Goal: Information Seeking & Learning: Understand process/instructions

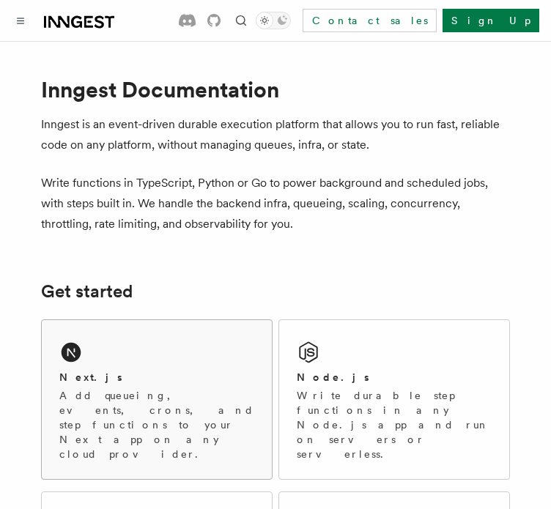
click at [97, 373] on div "Next.js" at bounding box center [156, 377] width 195 height 15
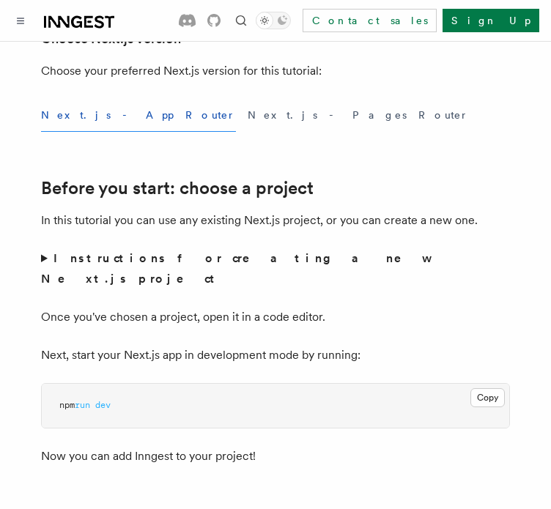
scroll to position [440, 0]
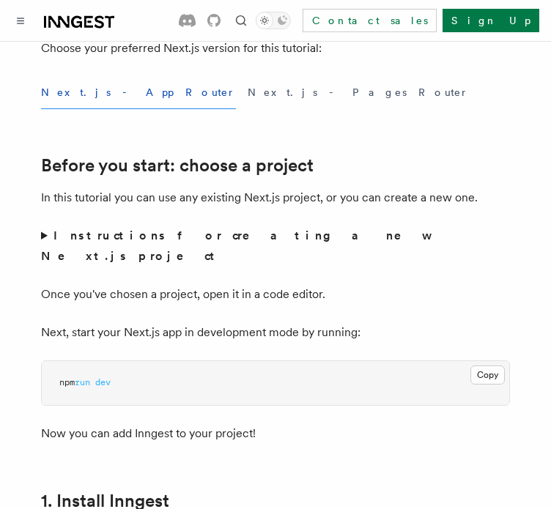
click at [274, 241] on strong "Instructions for creating a new Next.js project" at bounding box center [234, 246] width 386 height 34
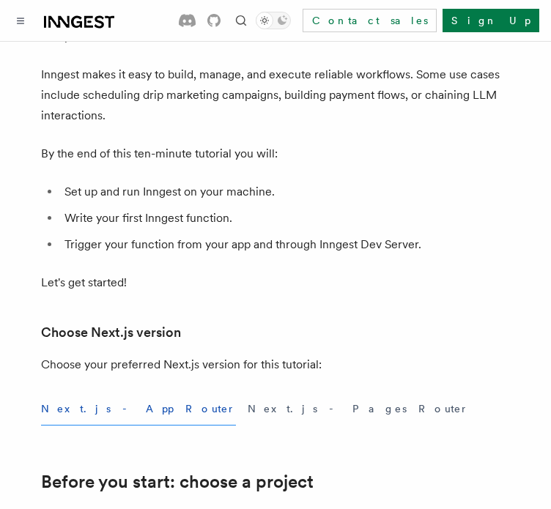
scroll to position [147, 0]
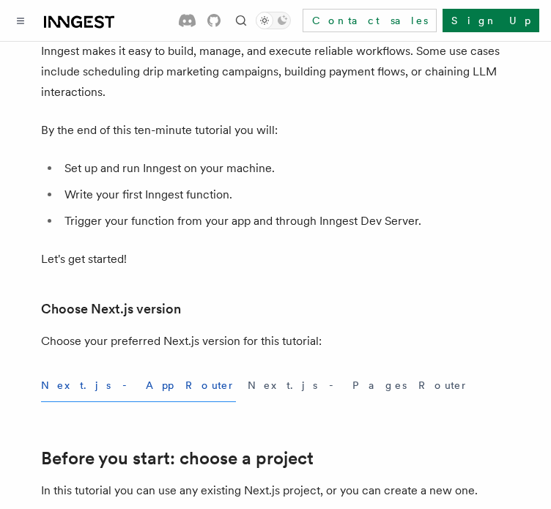
click at [282, 344] on p "Choose your preferred Next.js version for this tutorial:" at bounding box center [275, 341] width 469 height 21
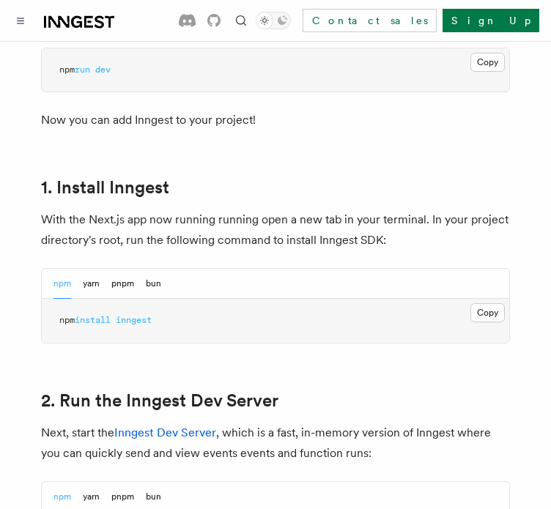
scroll to position [879, 0]
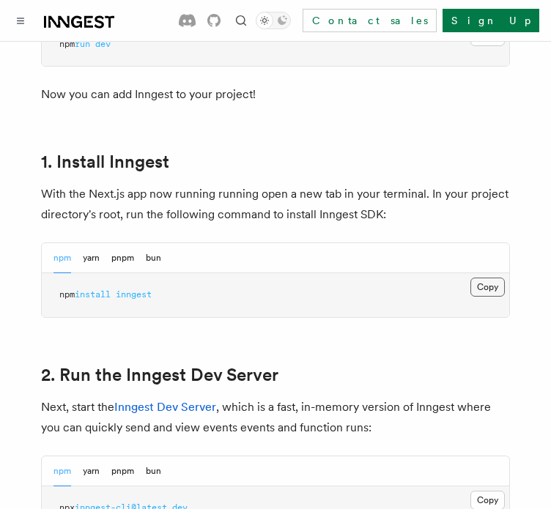
click at [489, 278] on button "Copy Copied" at bounding box center [487, 287] width 34 height 19
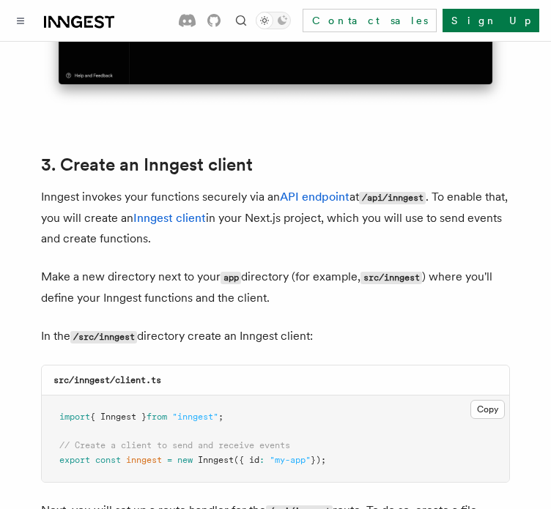
scroll to position [1758, 0]
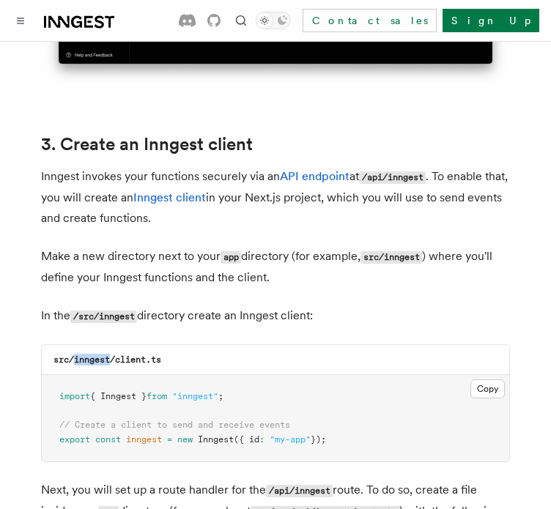
drag, startPoint x: 73, startPoint y: 330, endPoint x: 108, endPoint y: 330, distance: 35.9
click at [108, 355] on code "src/inngest/client.ts" at bounding box center [107, 360] width 108 height 10
click at [240, 345] on div "src/inngest/client.ts" at bounding box center [275, 360] width 467 height 30
drag, startPoint x: 119, startPoint y: 328, endPoint x: 179, endPoint y: 330, distance: 59.4
click at [174, 345] on div "src/inngest/client.ts" at bounding box center [275, 360] width 467 height 30
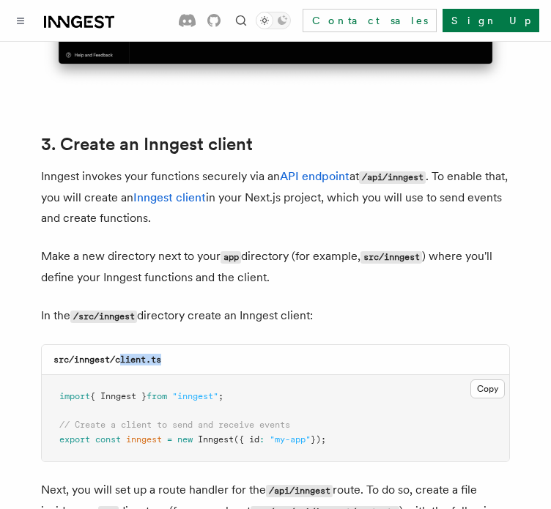
click at [196, 345] on div "src/inngest/client.ts" at bounding box center [275, 360] width 467 height 30
drag, startPoint x: 116, startPoint y: 328, endPoint x: 171, endPoint y: 333, distance: 54.4
click at [171, 345] on div "src/inngest/client.ts" at bounding box center [275, 360] width 467 height 30
copy code "client.ts"
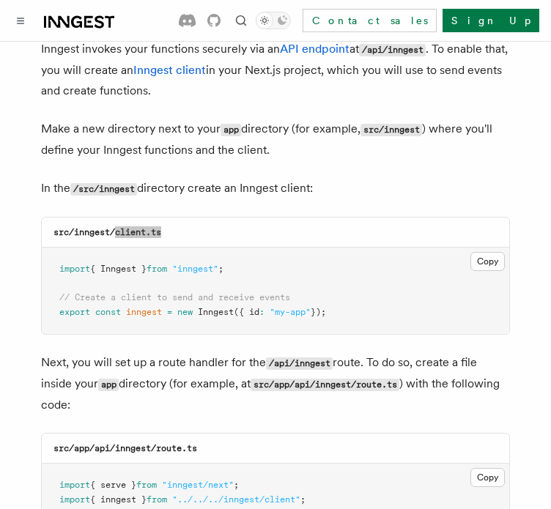
scroll to position [1905, 0]
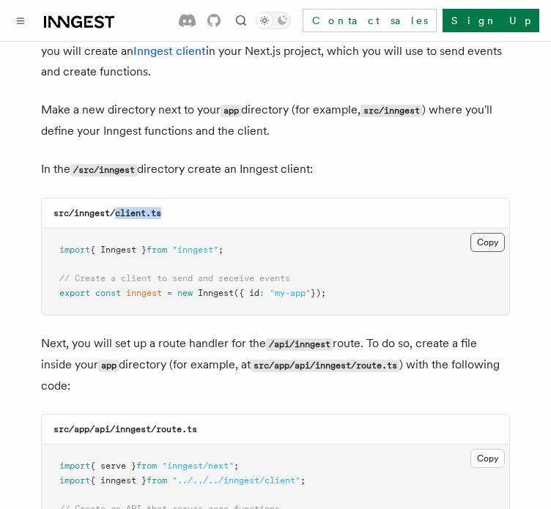
click at [495, 233] on button "Copy Copied" at bounding box center [487, 242] width 34 height 19
click at [411, 159] on p "In the /src/inngest directory create an Inngest client:" at bounding box center [275, 169] width 469 height 21
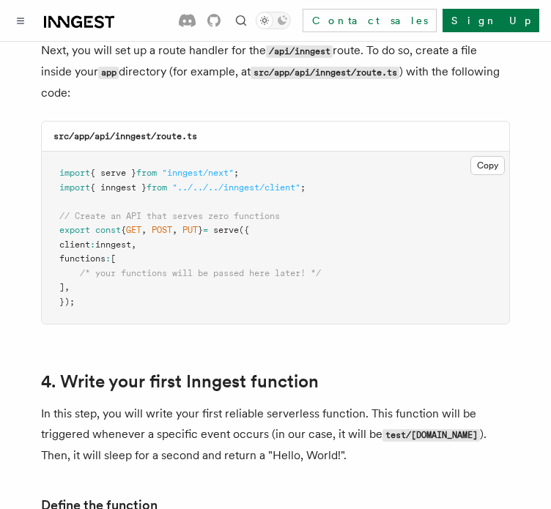
scroll to position [2051, 0]
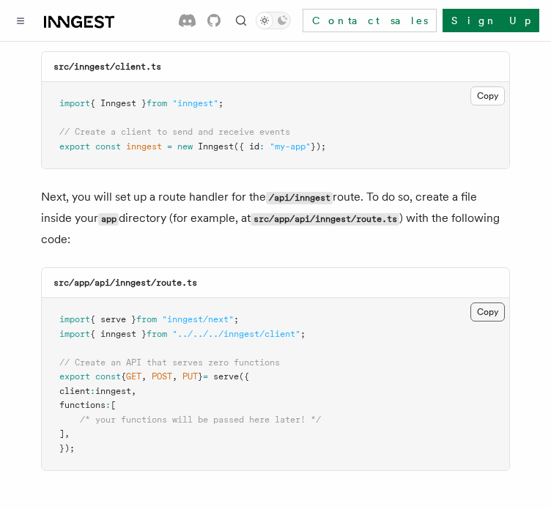
click at [490, 303] on button "Copy Copied" at bounding box center [487, 312] width 34 height 19
